Goal: Download file/media

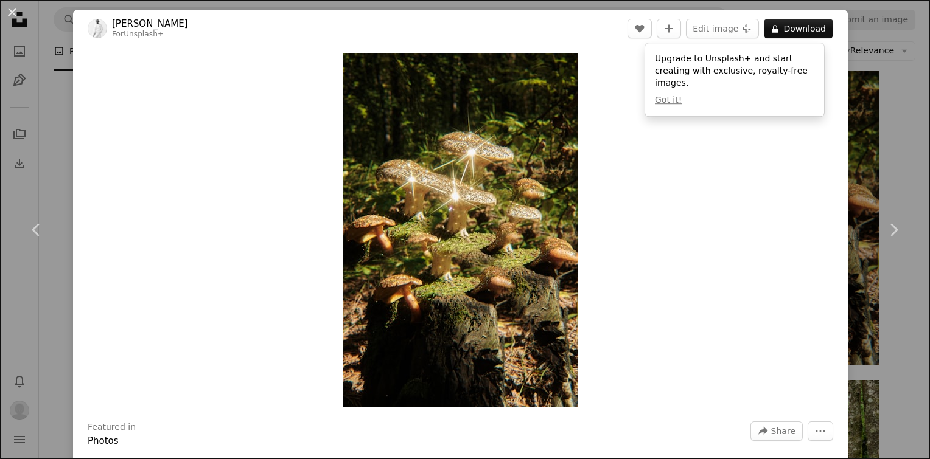
scroll to position [2048, 0]
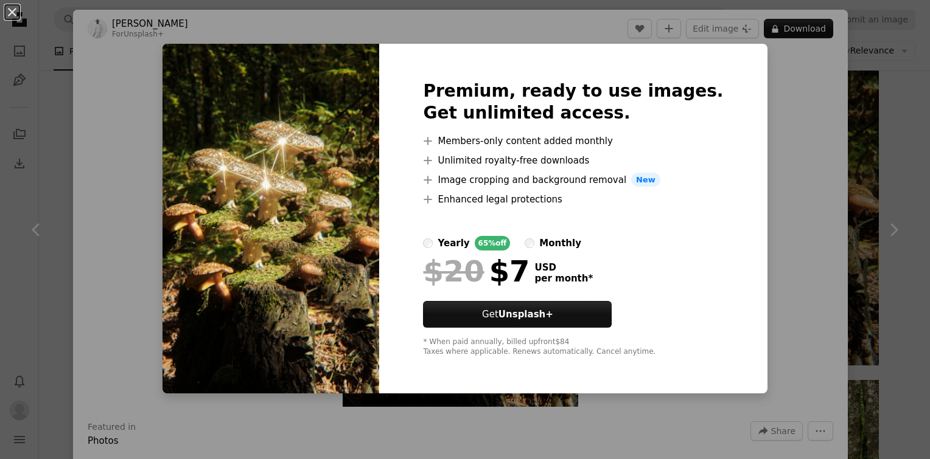
click at [761, 256] on div "An X shape Premium, ready to use images. Get unlimited access. A plus sign Memb…" at bounding box center [465, 229] width 930 height 459
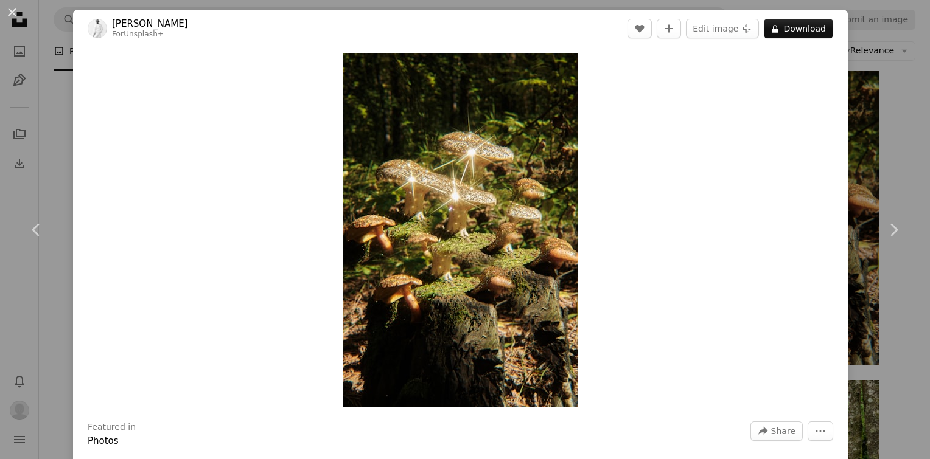
click at [737, 176] on div "Zoom in" at bounding box center [460, 230] width 775 height 366
click at [45, 270] on link "Chevron left" at bounding box center [36, 230] width 73 height 117
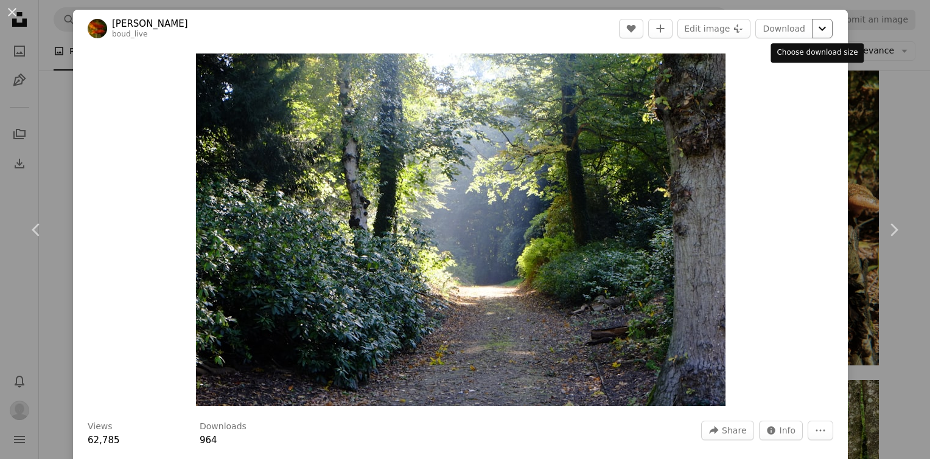
click at [813, 34] on icon "Chevron down" at bounding box center [821, 28] width 19 height 15
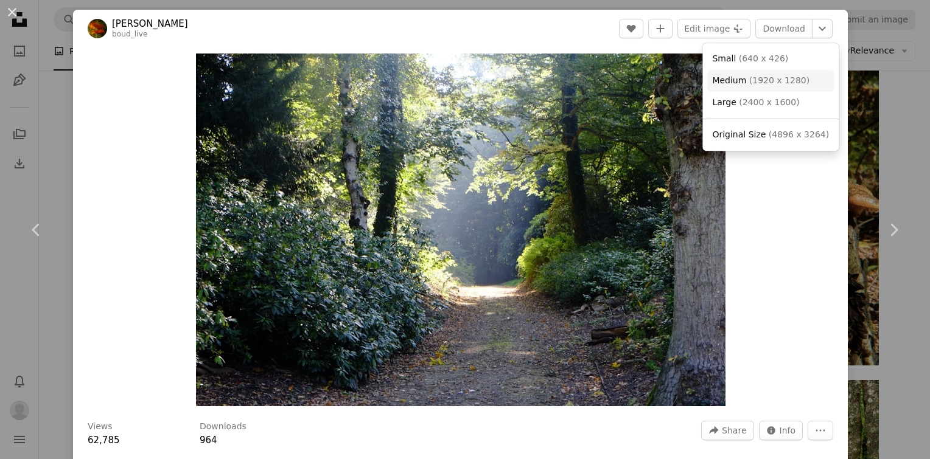
click at [763, 72] on link "Medium ( 1920 x 1280 )" at bounding box center [770, 81] width 127 height 22
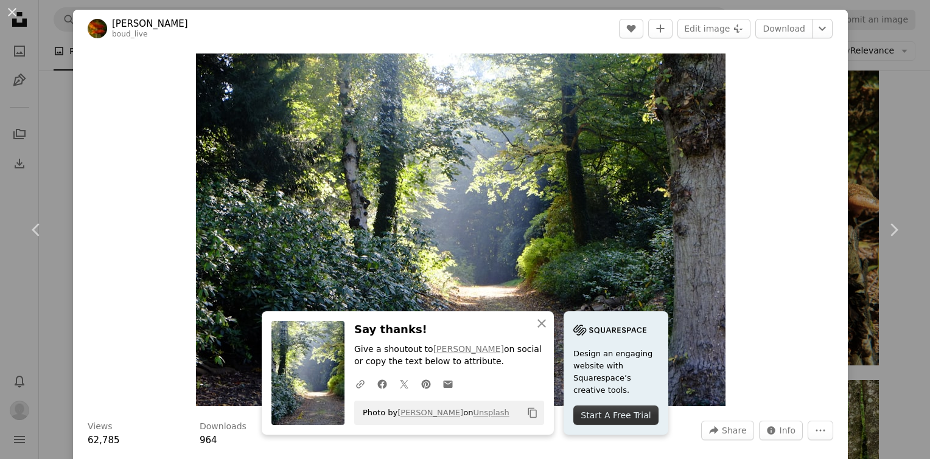
click at [742, 179] on div "Zoom in" at bounding box center [460, 229] width 775 height 365
click at [13, 7] on button "An X shape" at bounding box center [12, 12] width 15 height 15
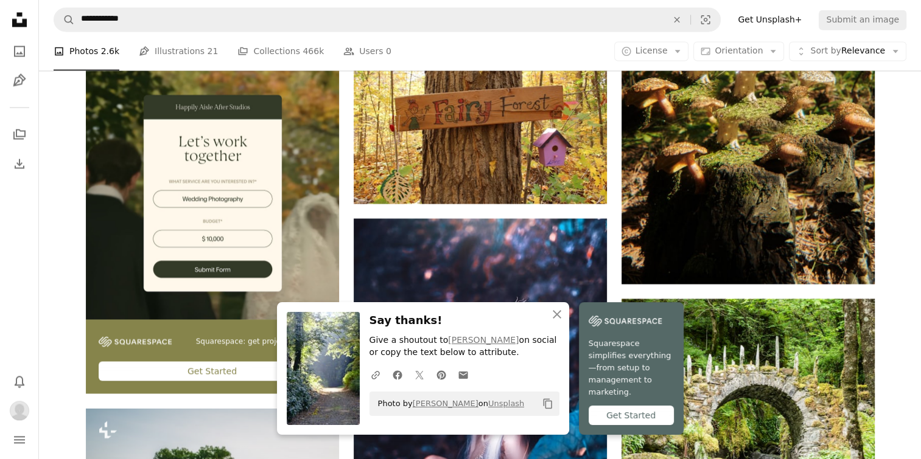
scroll to position [2134, 0]
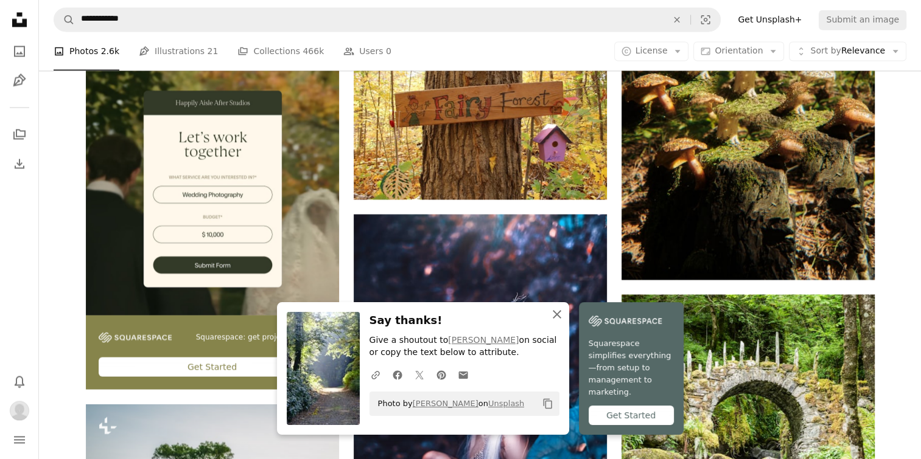
click at [559, 319] on icon "button" at bounding box center [556, 314] width 9 height 9
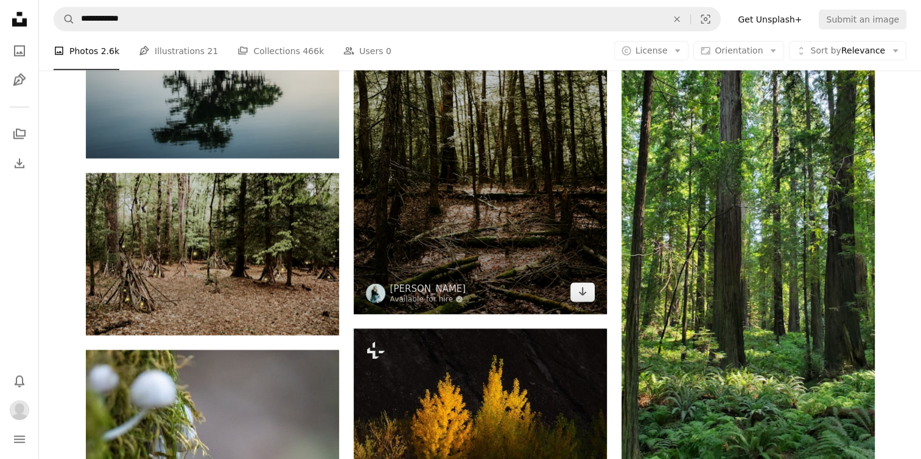
scroll to position [2706, 0]
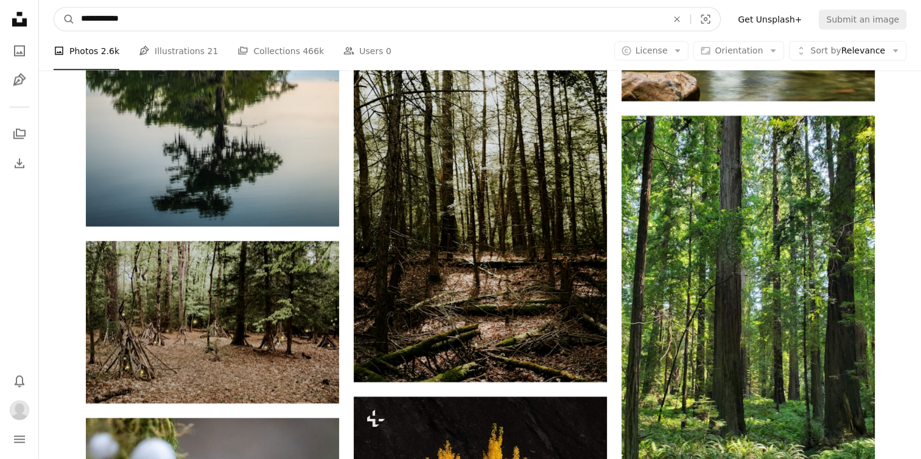
click at [427, 23] on input "**********" at bounding box center [369, 19] width 588 height 23
type input "*"
type input "****"
click button "A magnifying glass" at bounding box center [64, 19] width 21 height 23
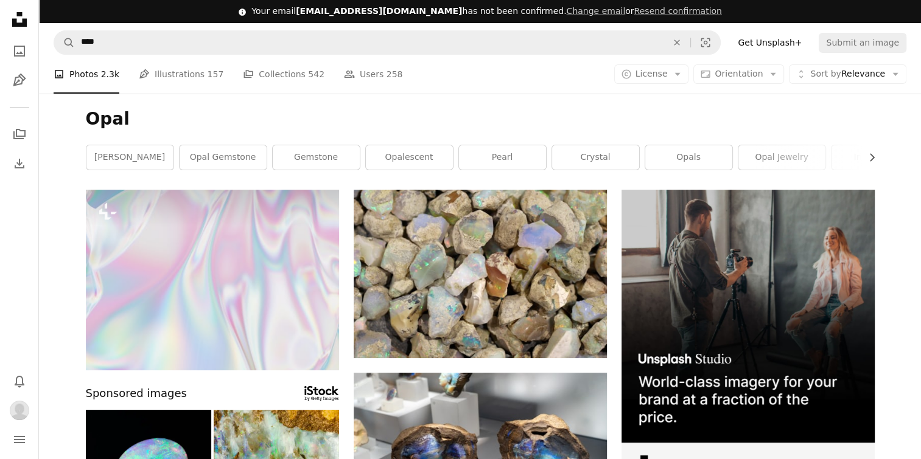
scroll to position [66, 0]
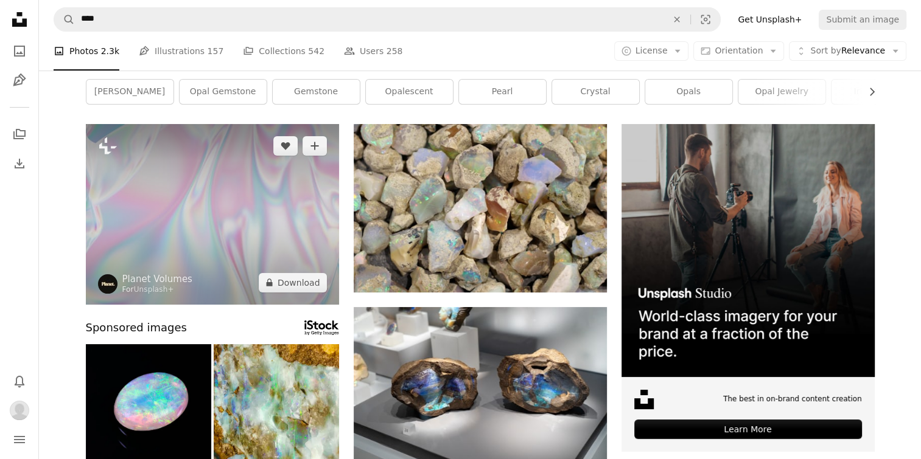
click at [178, 217] on img at bounding box center [212, 214] width 253 height 181
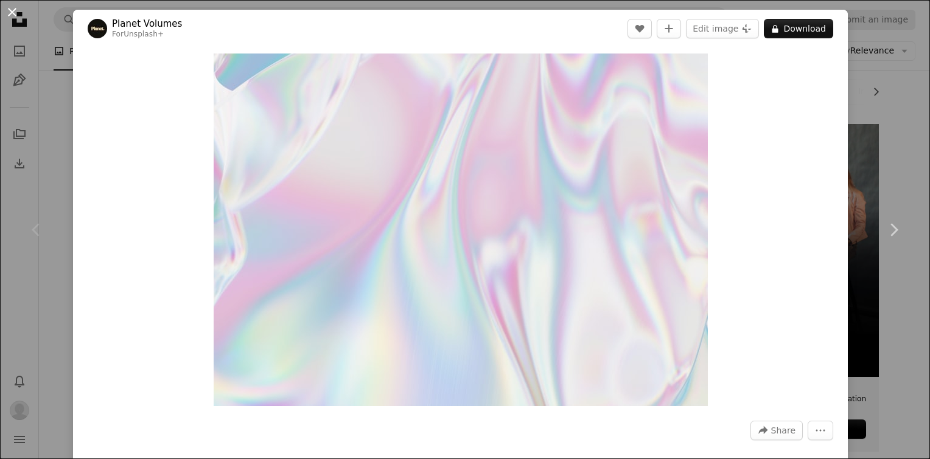
click at [12, 12] on button "An X shape" at bounding box center [12, 12] width 15 height 15
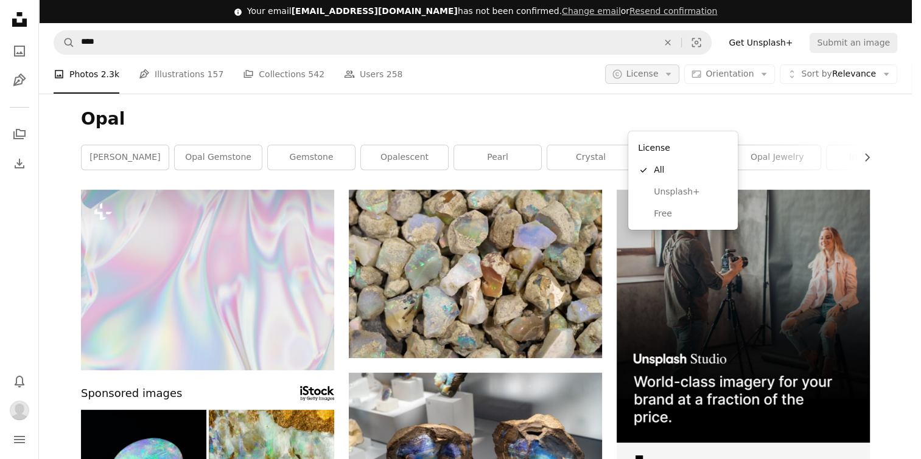
click at [680, 64] on button "A copyright icon © License Arrow down" at bounding box center [642, 73] width 75 height 19
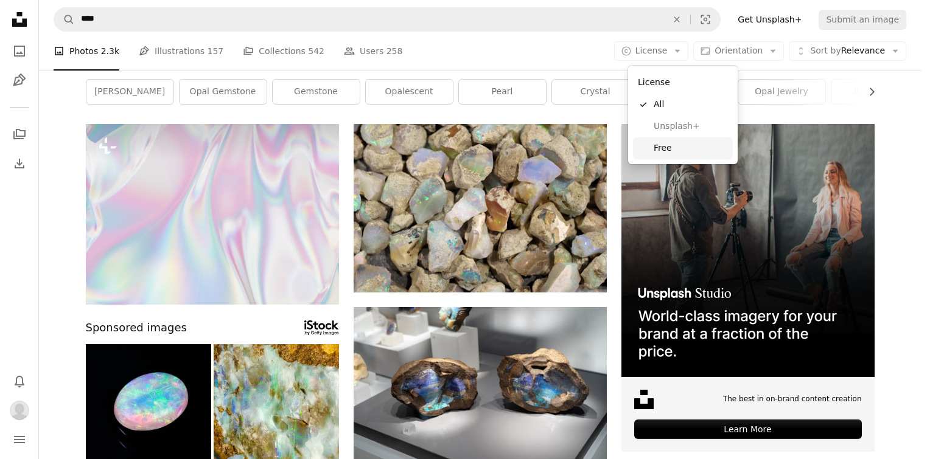
click at [663, 156] on link "Free" at bounding box center [683, 149] width 100 height 22
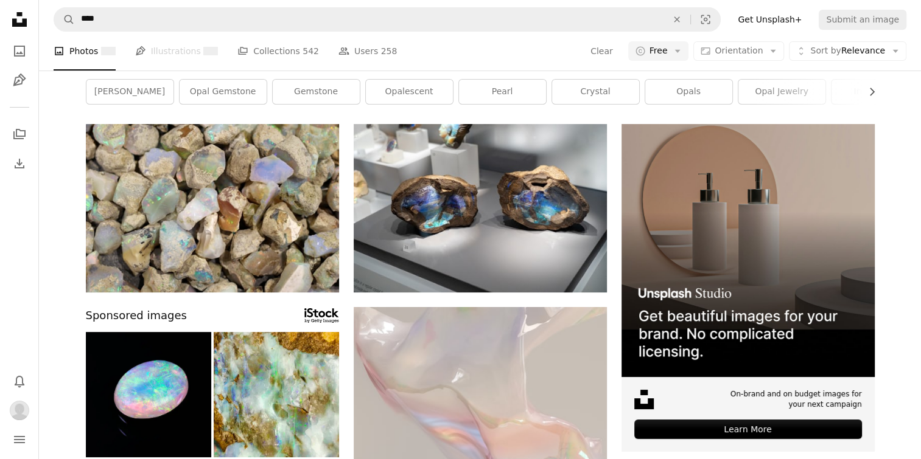
scroll to position [105, 0]
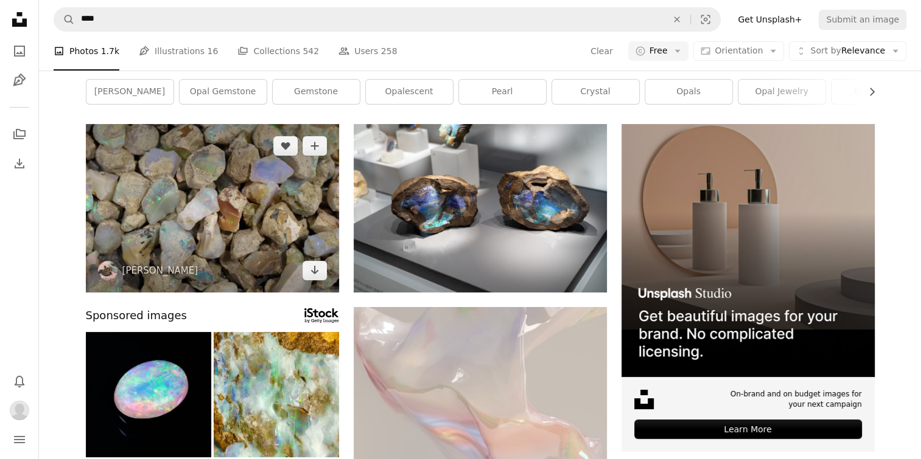
click at [225, 195] on img at bounding box center [212, 208] width 253 height 169
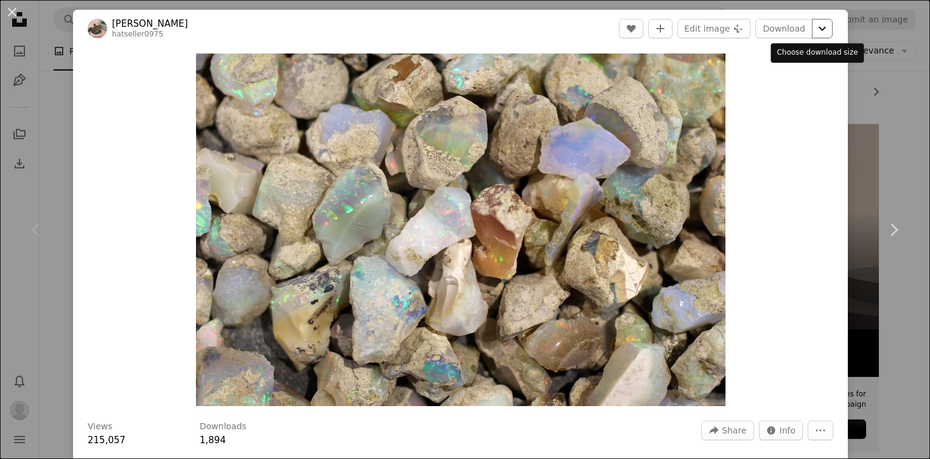
click at [812, 33] on icon "Chevron down" at bounding box center [821, 28] width 19 height 15
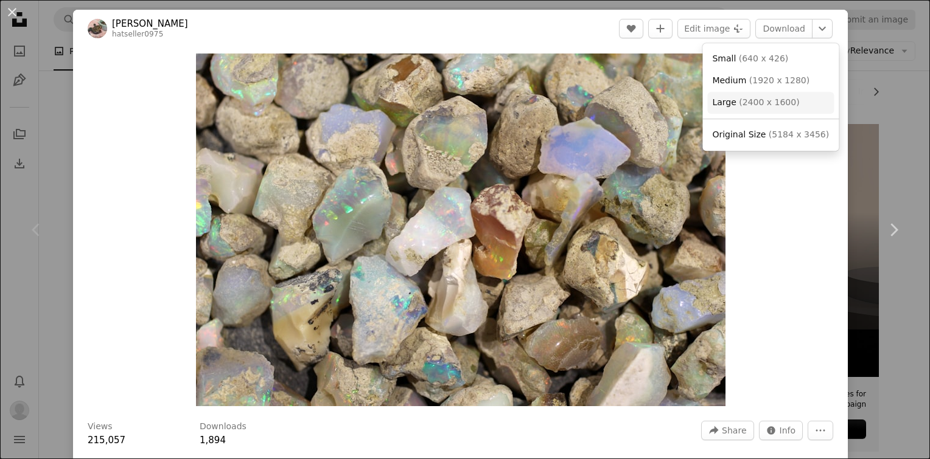
click at [783, 107] on span "( 2400 x 1600 )" at bounding box center [769, 102] width 60 height 10
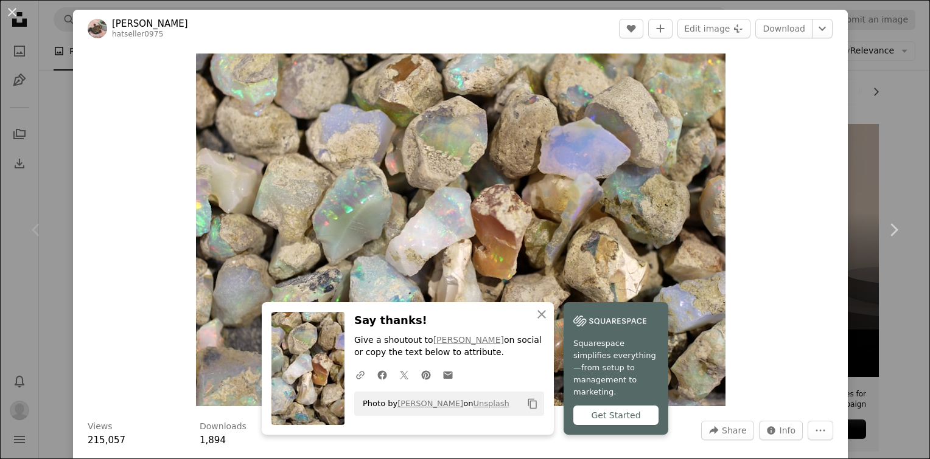
click at [783, 107] on div "Zoom in" at bounding box center [460, 229] width 775 height 365
click at [11, 13] on button "An X shape" at bounding box center [12, 12] width 15 height 15
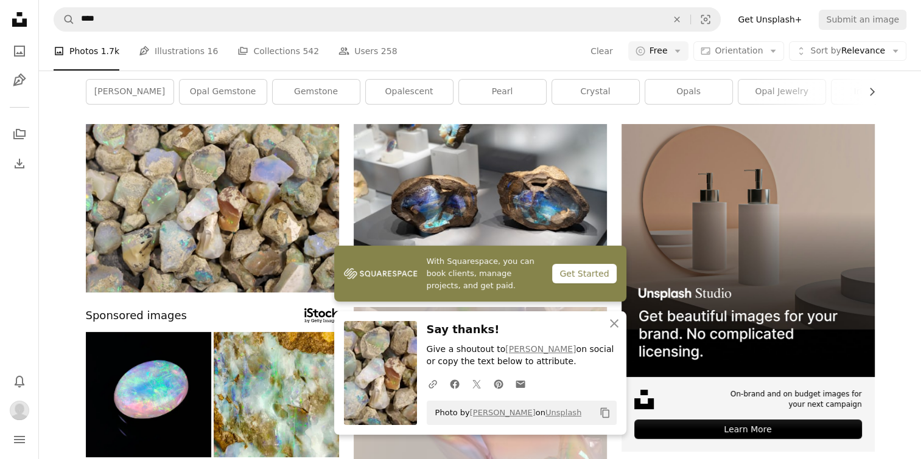
scroll to position [214, 0]
click at [611, 321] on icon "An X shape" at bounding box center [614, 323] width 15 height 15
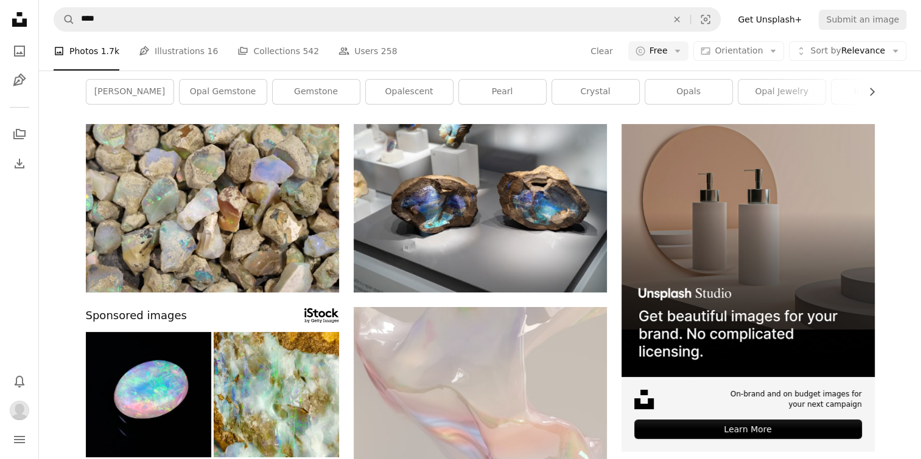
scroll to position [248, 0]
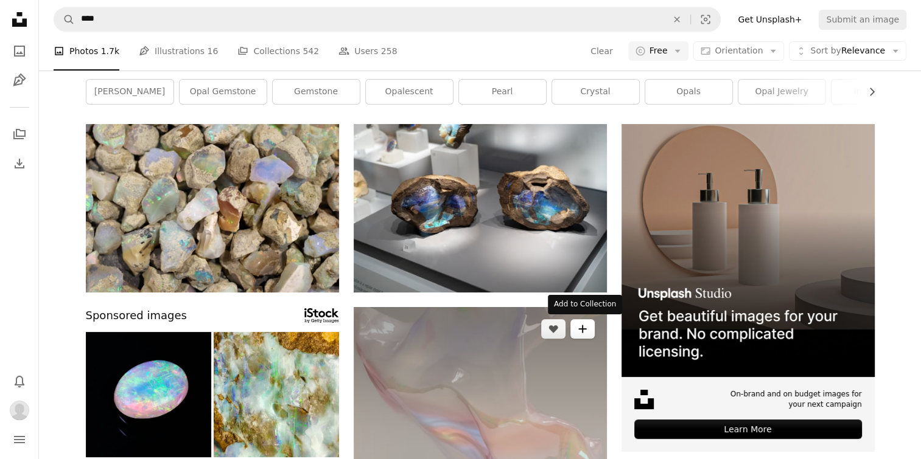
click at [582, 325] on icon "Add to Collection" at bounding box center [582, 329] width 8 height 8
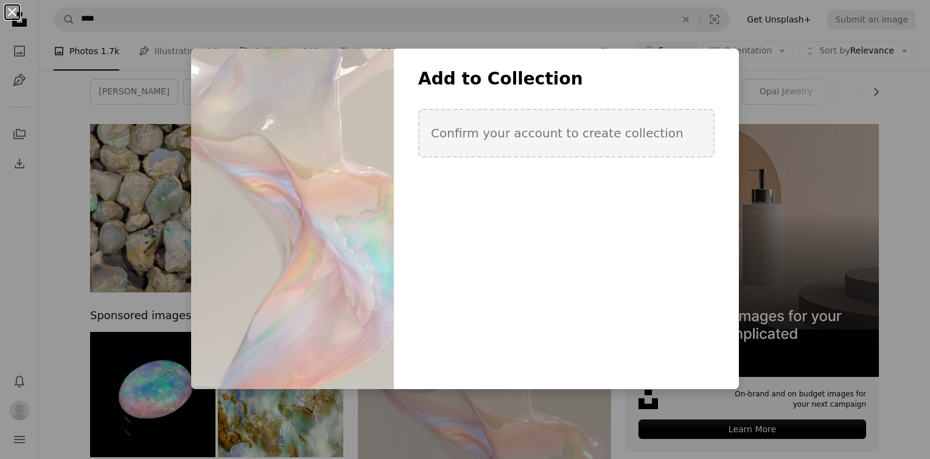
click at [14, 15] on button "An X shape" at bounding box center [12, 12] width 15 height 15
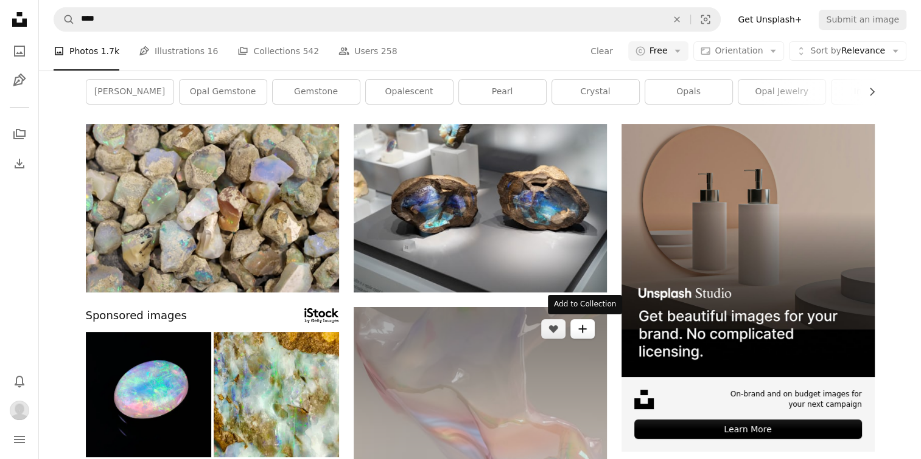
click at [582, 319] on button "A plus sign" at bounding box center [582, 328] width 24 height 19
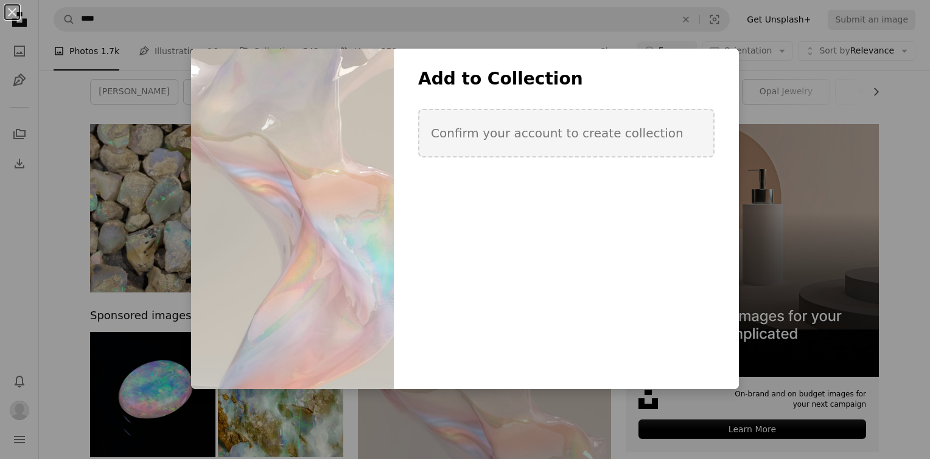
click at [40, 268] on div "An X shape Add to Collection Confirm your account to create collection Create n…" at bounding box center [465, 229] width 930 height 459
